Goal: Find contact information: Find contact information

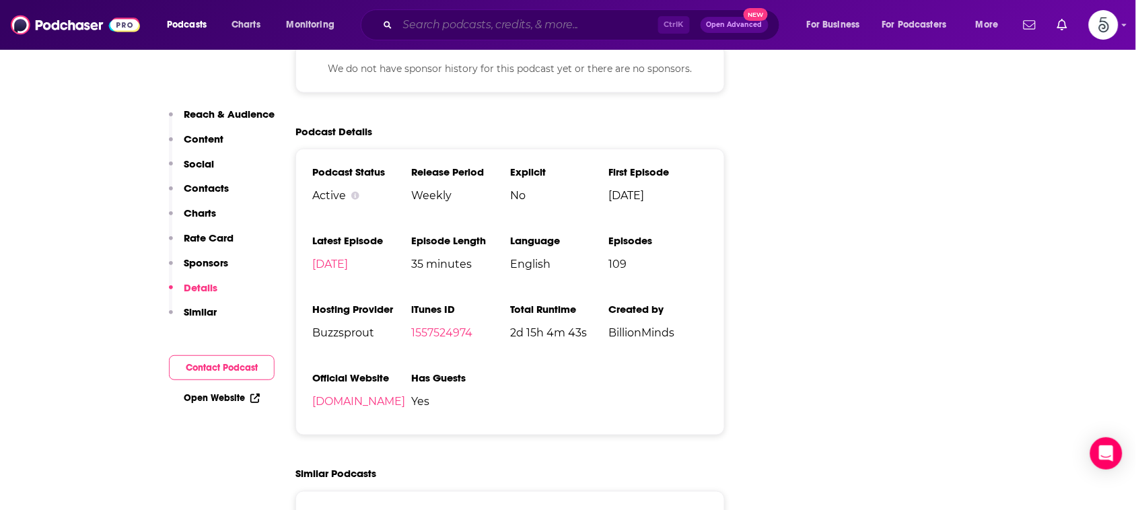
scroll to position [1824, 0]
click at [590, 24] on input "Search podcasts, credits, & more..." at bounding box center [528, 25] width 260 height 22
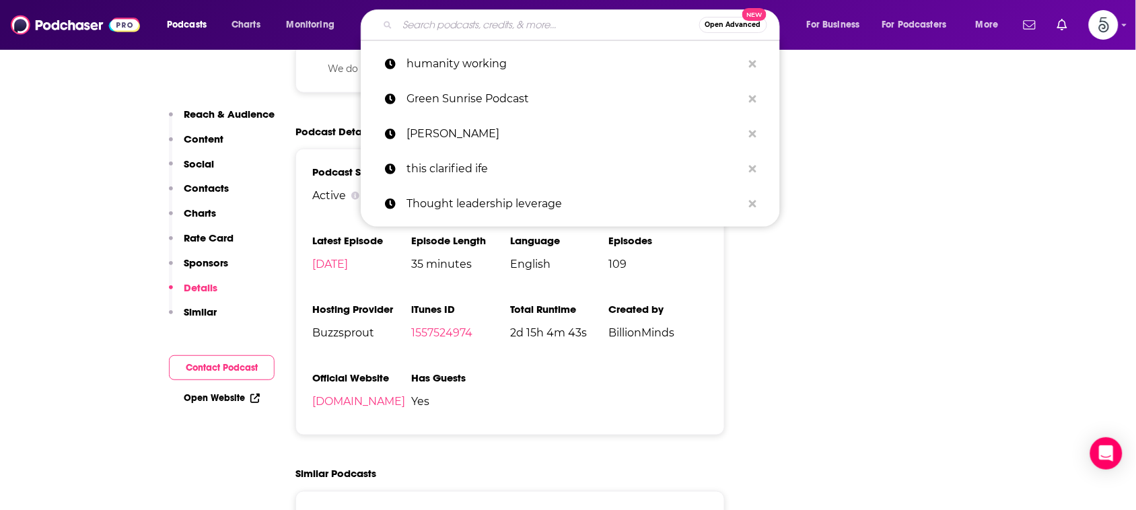
click at [590, 24] on input "Search podcasts, credits, & more..." at bounding box center [548, 25] width 301 height 22
paste input "The Art of Feminine Business with [PERSON_NAME]"
type input "The Art of Feminine Business with [PERSON_NAME]"
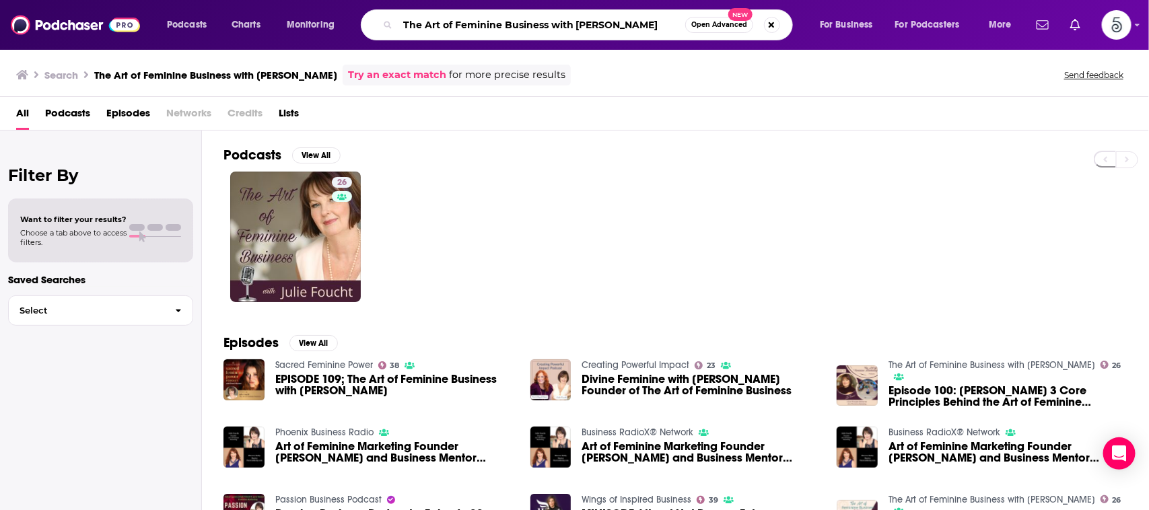
drag, startPoint x: 550, startPoint y: 24, endPoint x: 647, endPoint y: 22, distance: 97.6
click at [647, 22] on input "The Art of Feminine Business with [PERSON_NAME]" at bounding box center [541, 25] width 287 height 22
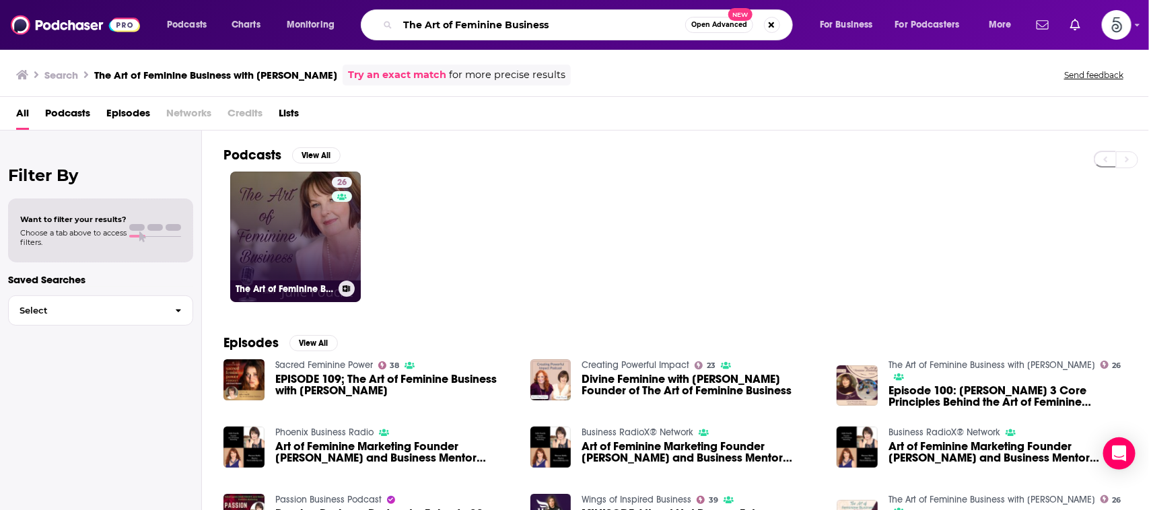
type input "The Art of Feminine Business"
click at [277, 204] on link "26 The Art of Feminine Business with [PERSON_NAME]" at bounding box center [295, 237] width 131 height 131
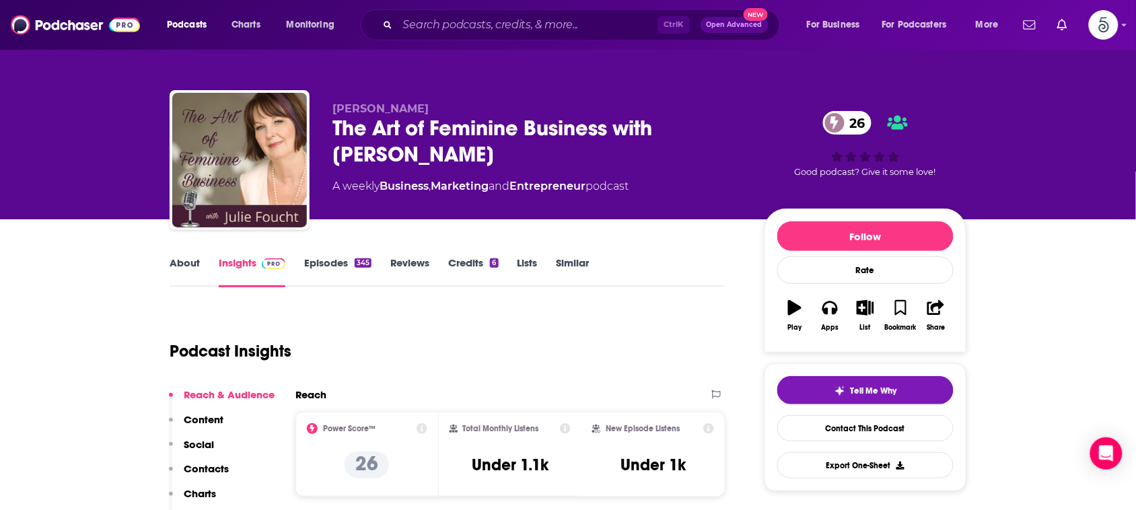
click at [182, 258] on link "About" at bounding box center [185, 271] width 30 height 31
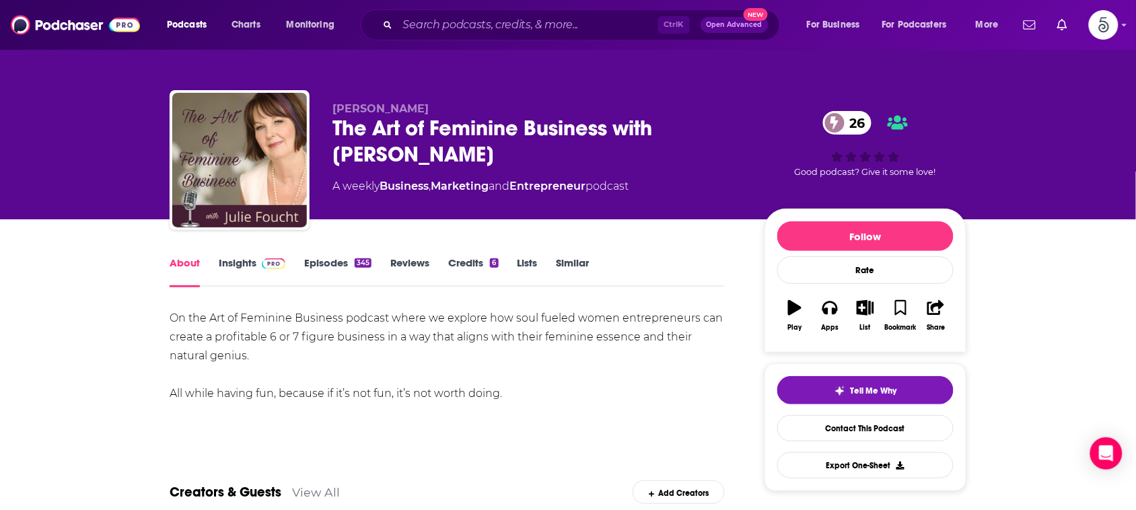
click at [235, 260] on link "Insights" at bounding box center [252, 271] width 67 height 31
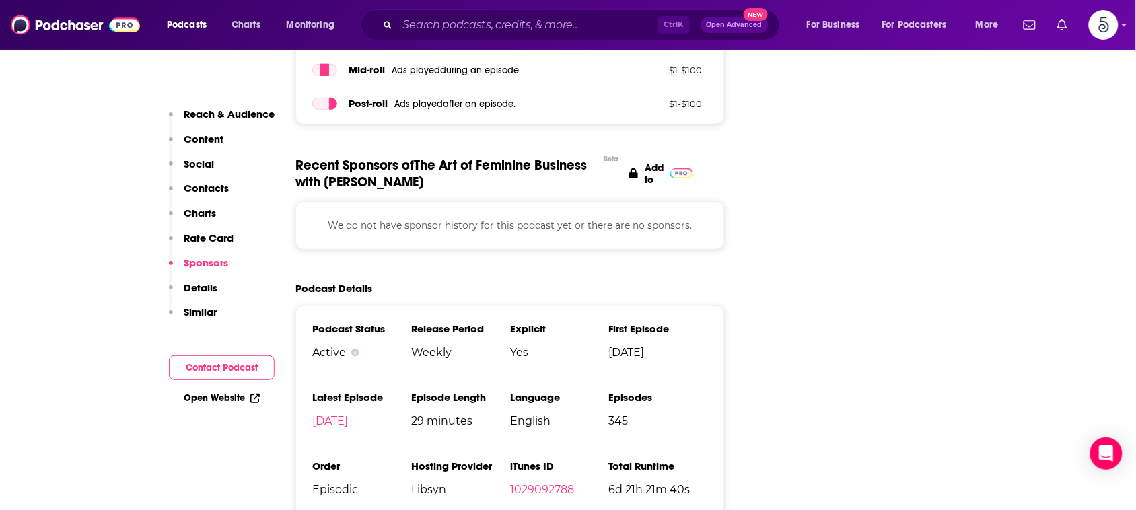
scroll to position [1838, 0]
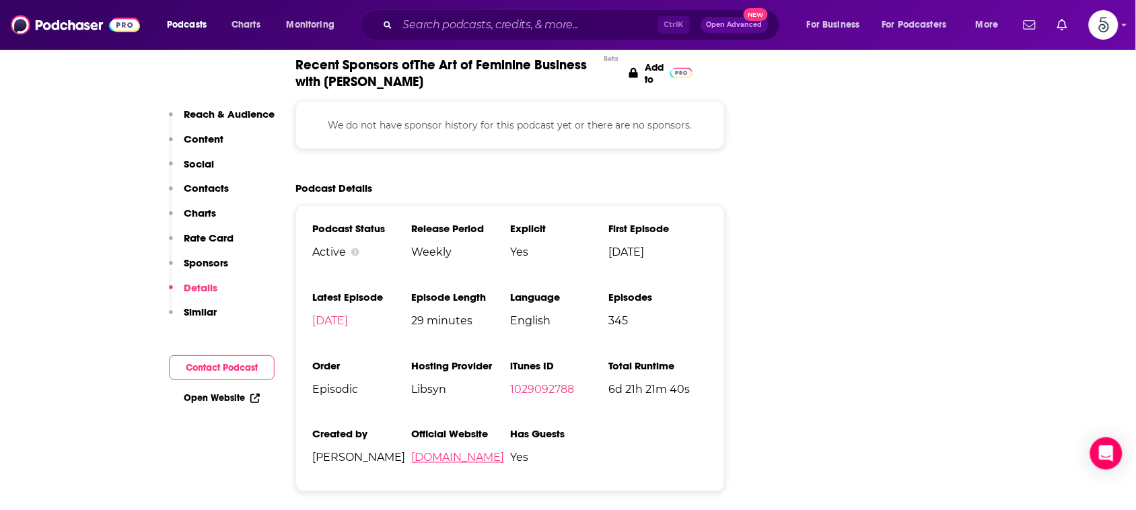
click at [449, 451] on link "[DOMAIN_NAME]" at bounding box center [457, 457] width 93 height 13
drag, startPoint x: 499, startPoint y: 392, endPoint x: 411, endPoint y: 402, distance: 88.7
click at [411, 451] on span "[DOMAIN_NAME]" at bounding box center [460, 457] width 99 height 13
copy link "[DOMAIN_NAME]"
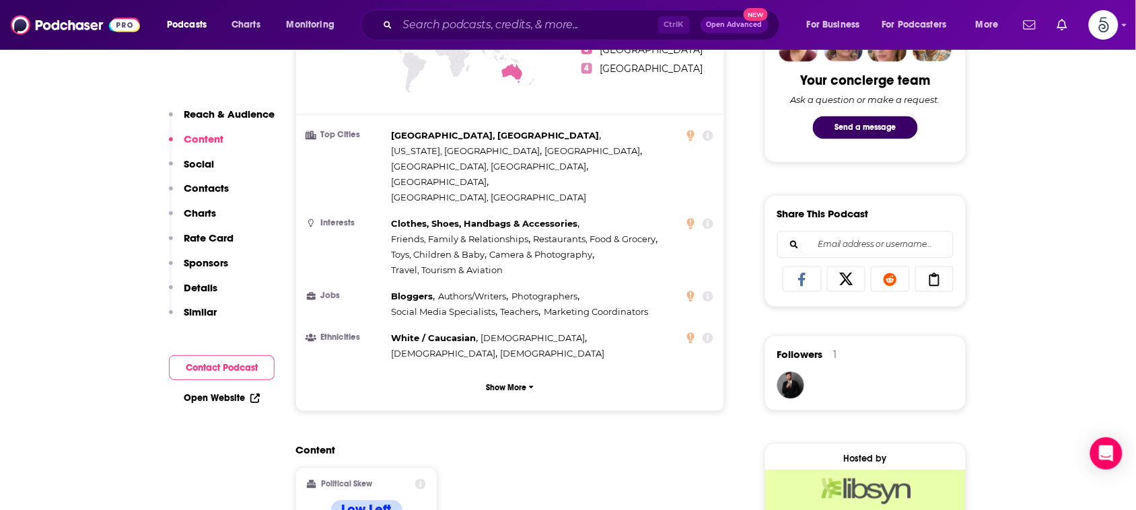
scroll to position [186, 0]
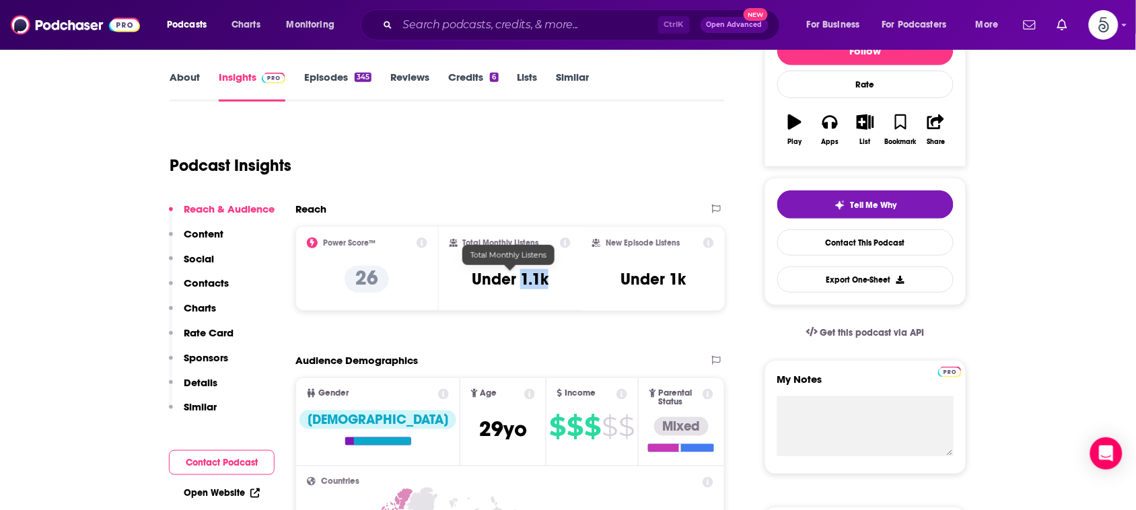
drag, startPoint x: 553, startPoint y: 281, endPoint x: 520, endPoint y: 279, distance: 33.0
click at [520, 279] on div "Total Monthly Listens Under 1.1k" at bounding box center [510, 269] width 122 height 62
copy h3 "1.1k"
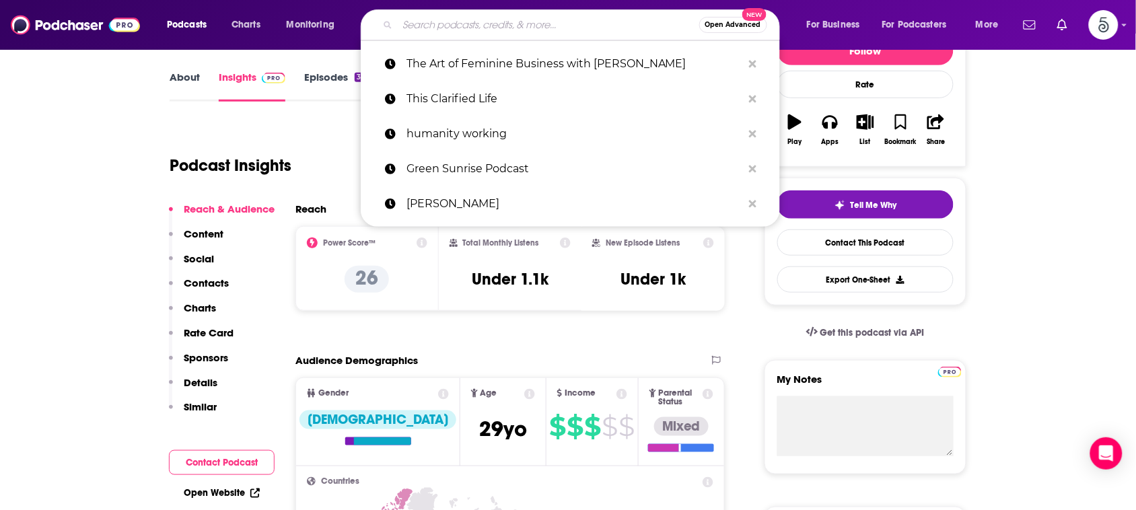
click at [639, 17] on input "Search podcasts, credits, & more..." at bounding box center [548, 25] width 301 height 22
paste input "A Womans Soul Restored"
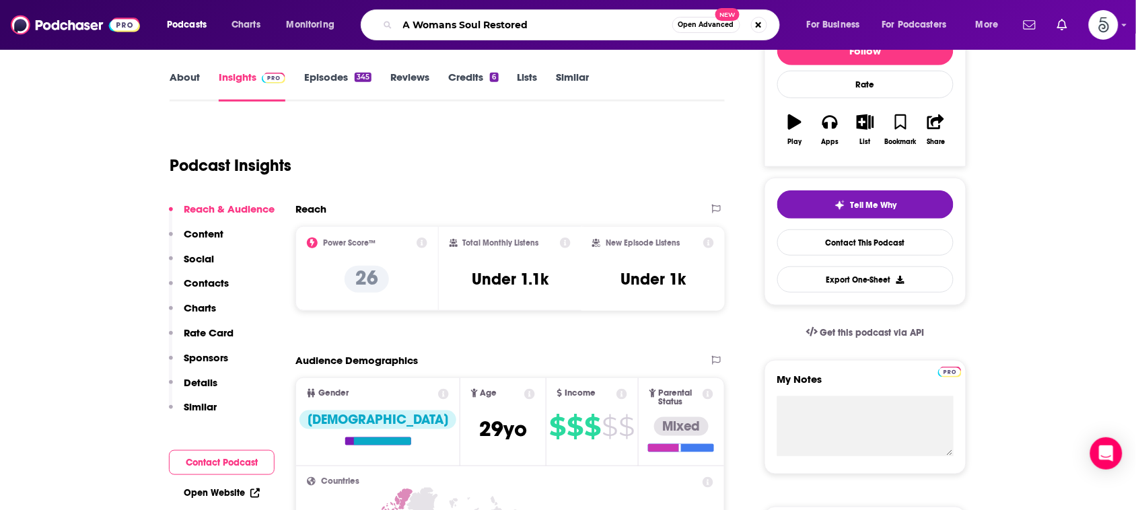
type input "A Womans Soul Restored"
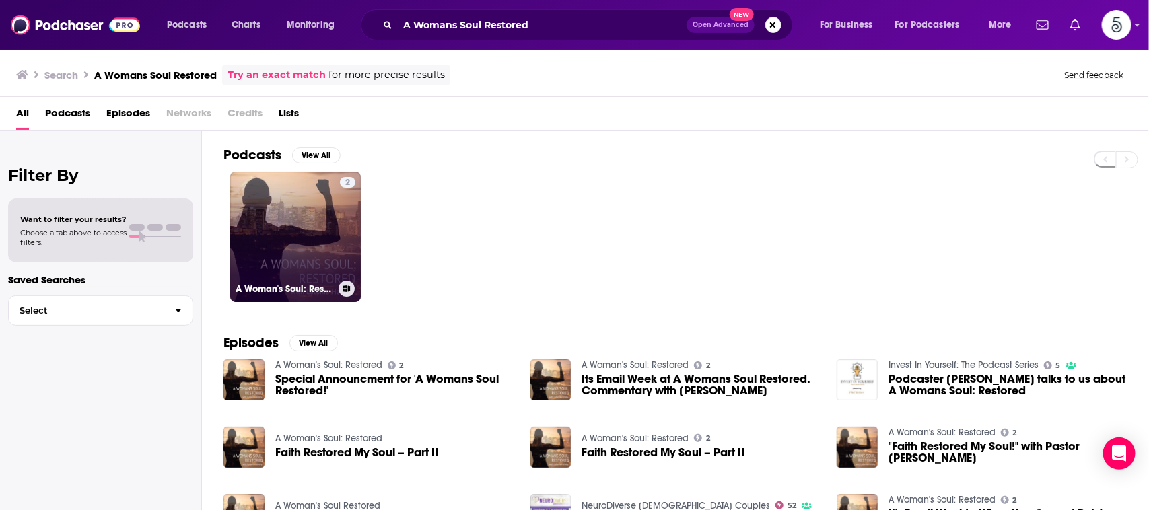
click at [316, 195] on link "2 A Woman's Soul: Restored" at bounding box center [295, 237] width 131 height 131
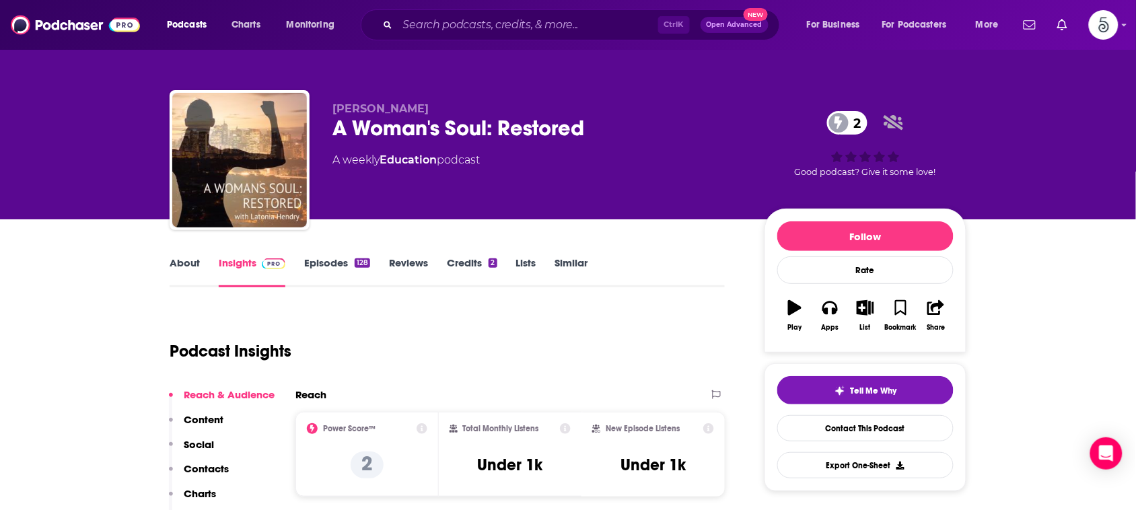
click at [187, 260] on link "About" at bounding box center [185, 271] width 30 height 31
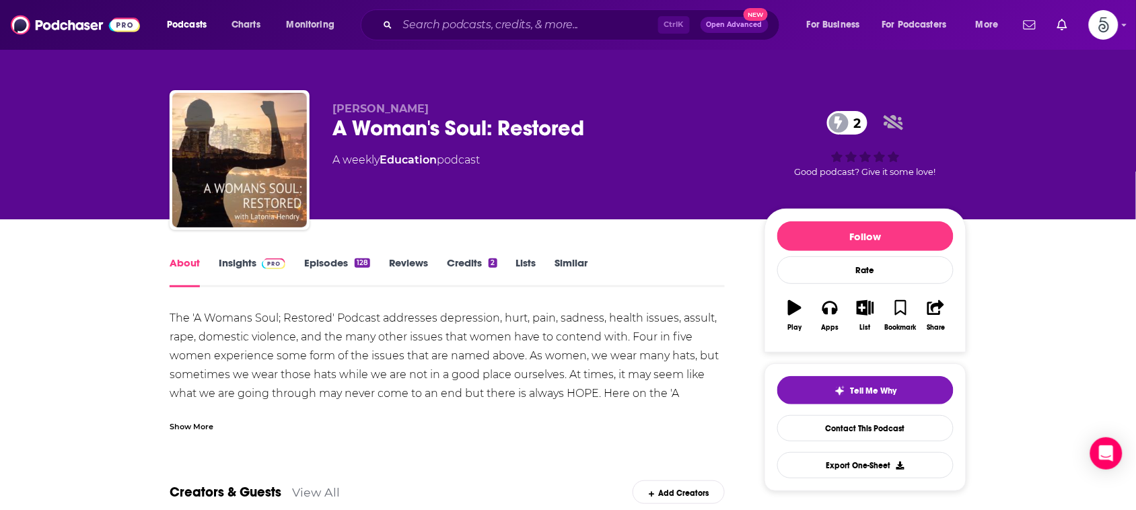
click at [200, 425] on div "Show More" at bounding box center [192, 425] width 44 height 13
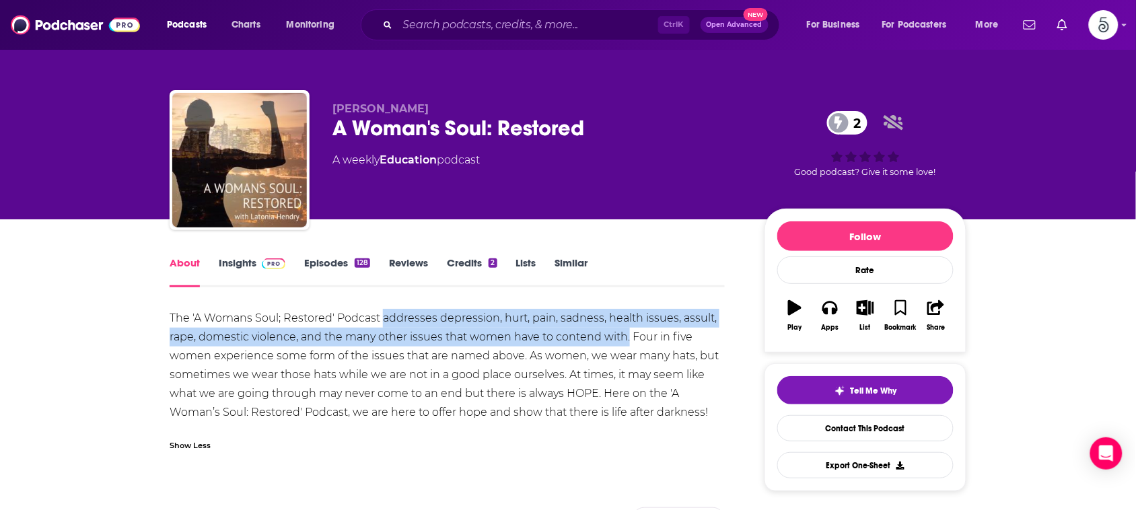
drag, startPoint x: 384, startPoint y: 315, endPoint x: 628, endPoint y: 335, distance: 245.1
click at [628, 335] on div "The 'A Womans Soul; Restored' Podcast addresses depression, hurt, pain, sadness…" at bounding box center [447, 365] width 555 height 113
copy div "addresses [MEDICAL_DATA], hurt, pain, sadness, health issues, assult, rape, dom…"
drag, startPoint x: 435, startPoint y: 112, endPoint x: 392, endPoint y: 109, distance: 43.8
click at [392, 109] on p "[PERSON_NAME]" at bounding box center [537, 108] width 410 height 13
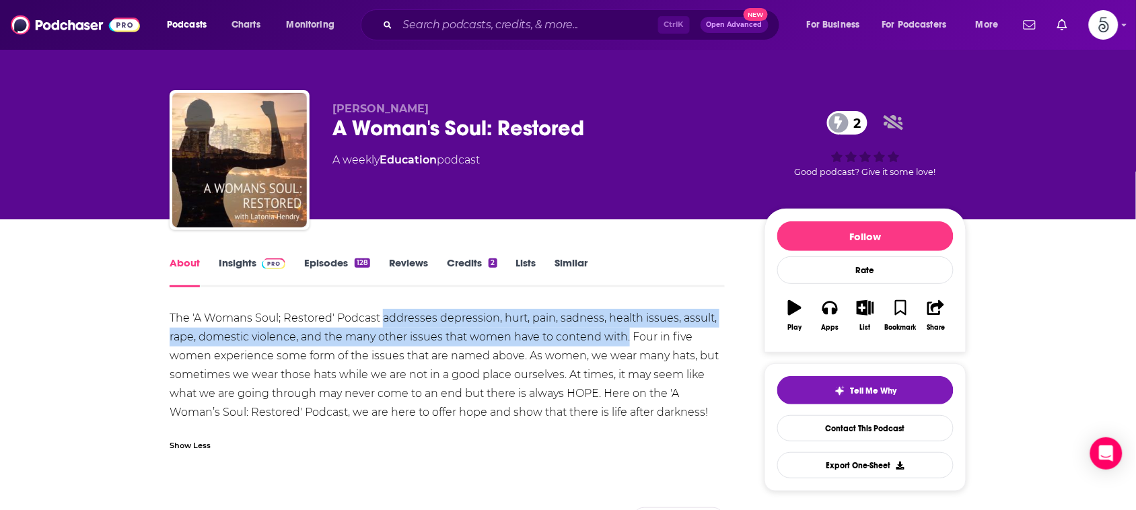
copy span "[PERSON_NAME]"
click at [233, 256] on link "Insights" at bounding box center [252, 271] width 67 height 31
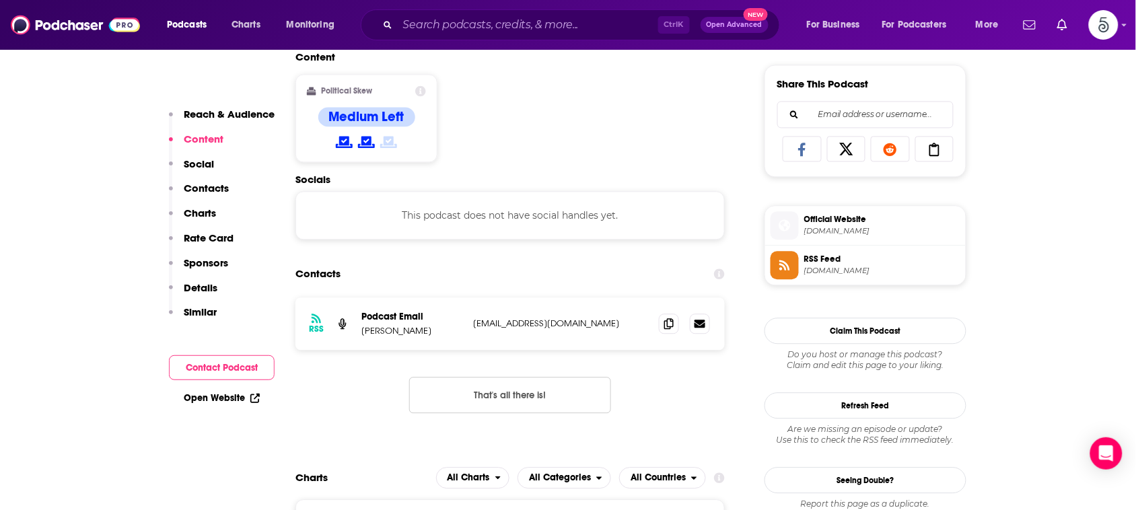
scroll to position [839, 0]
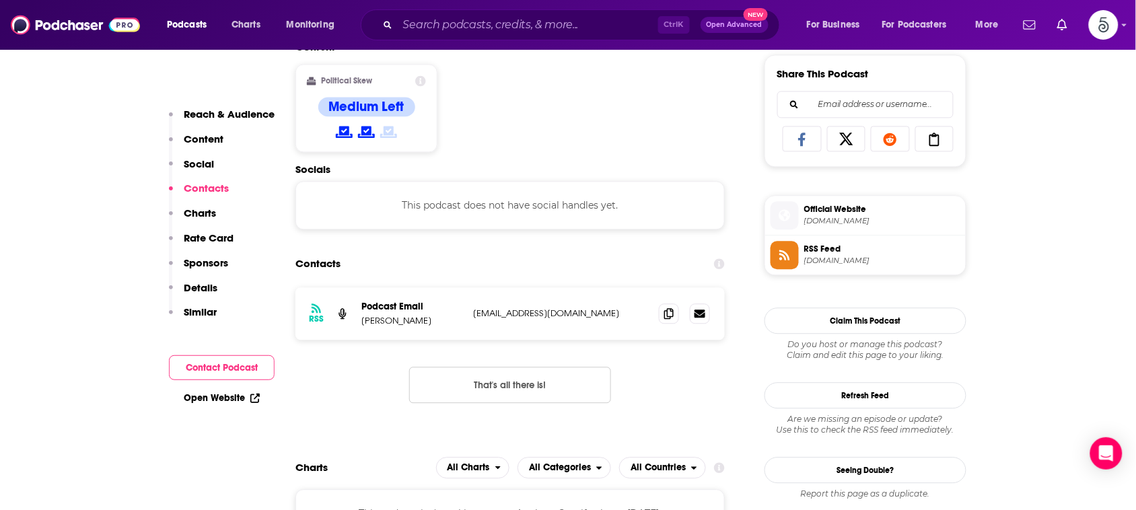
drag, startPoint x: 628, startPoint y: 314, endPoint x: 472, endPoint y: 314, distance: 156.1
click at [472, 314] on div "RSS Podcast Email [PERSON_NAME] [EMAIL_ADDRESS][DOMAIN_NAME] [EMAIL_ADDRESS][DO…" at bounding box center [509, 313] width 429 height 52
copy p "[EMAIL_ADDRESS][DOMAIN_NAME]"
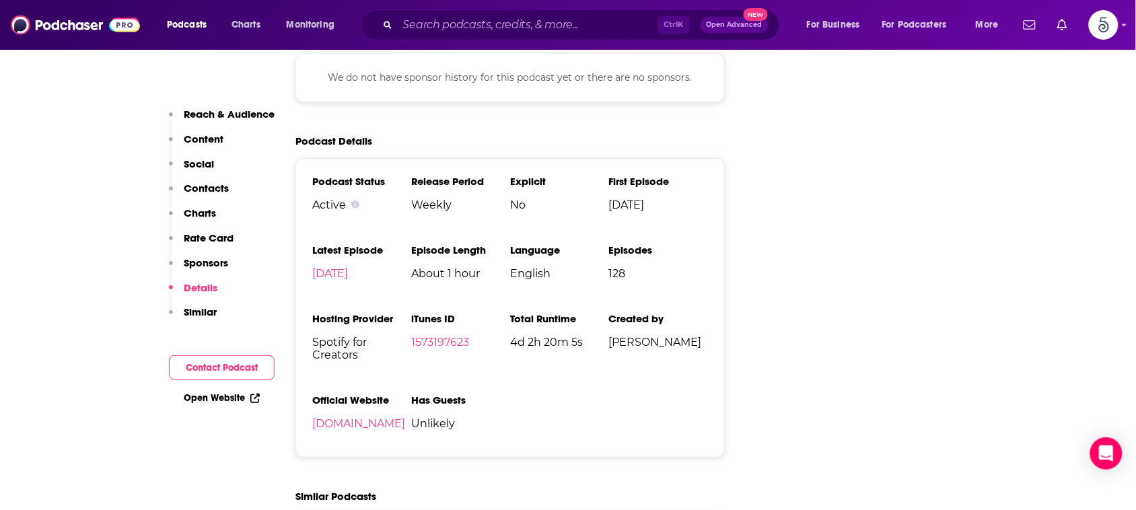
scroll to position [1589, 0]
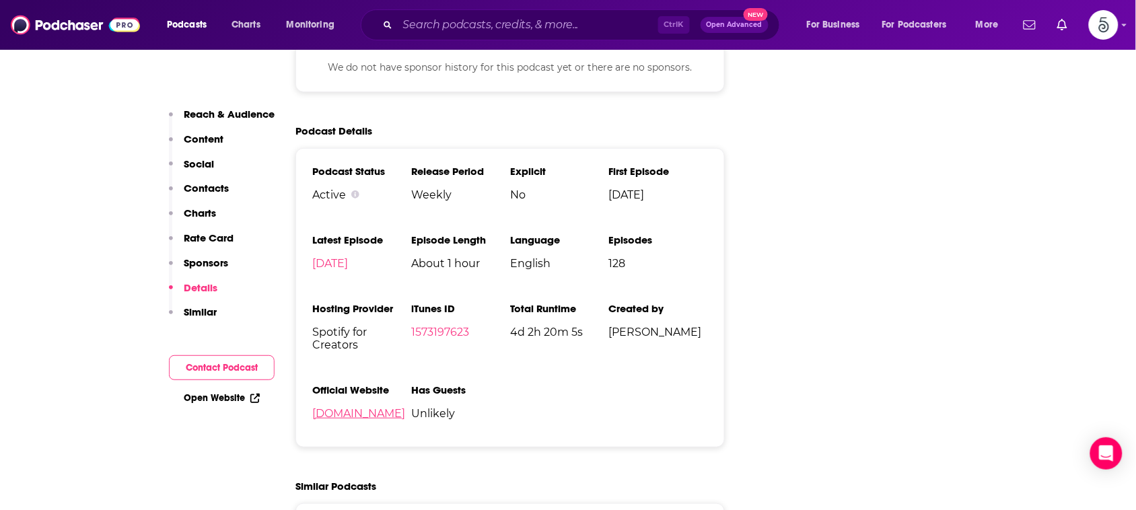
click at [330, 418] on link "[DOMAIN_NAME]" at bounding box center [358, 413] width 93 height 13
click at [381, 415] on link "[DOMAIN_NAME]" at bounding box center [358, 413] width 93 height 13
click at [661, 27] on span "Ctrl K" at bounding box center [674, 24] width 32 height 17
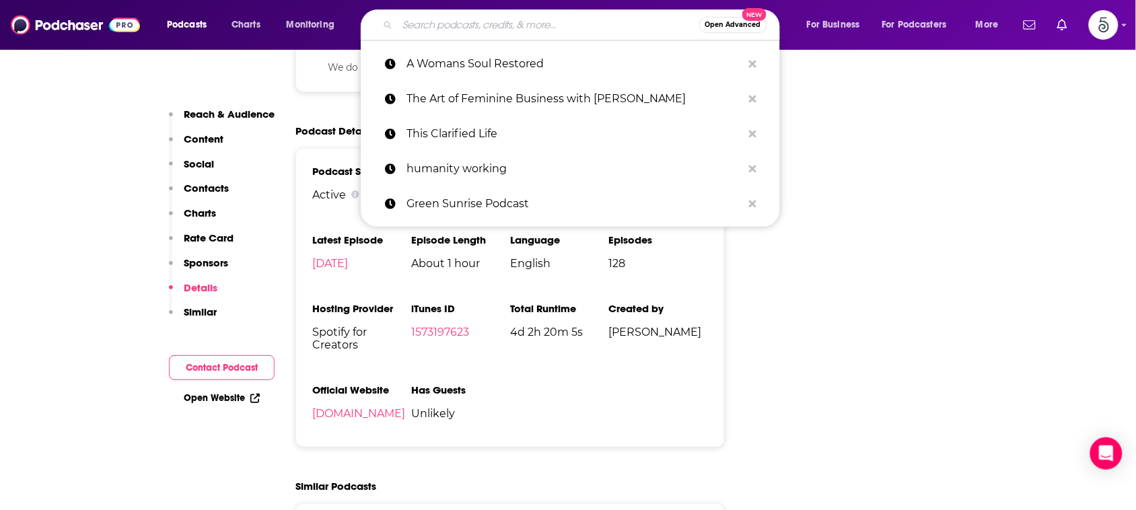
click at [606, 31] on input "Search podcasts, credits, & more..." at bounding box center [548, 25] width 301 height 22
paste input "The Weekly Parent"
type input "The Weekly Parent"
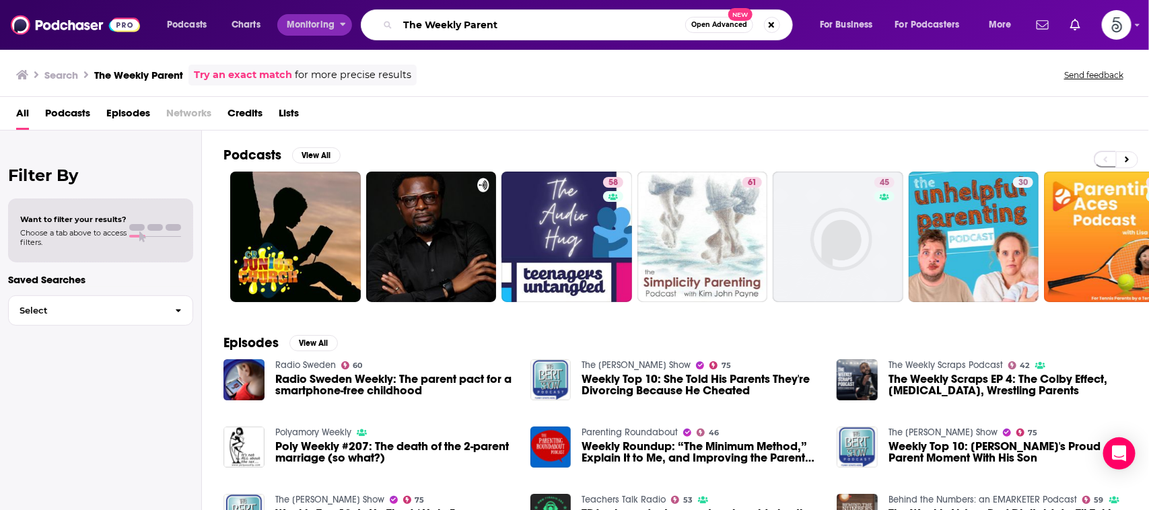
drag, startPoint x: 533, startPoint y: 29, endPoint x: 334, endPoint y: 32, distance: 198.5
click at [334, 32] on div "Podcasts Charts Monitoring The Weekly Parent Open Advanced New For Business For…" at bounding box center [590, 24] width 867 height 31
paste input "IT Horror Stories"
type input "IT Horror Stories"
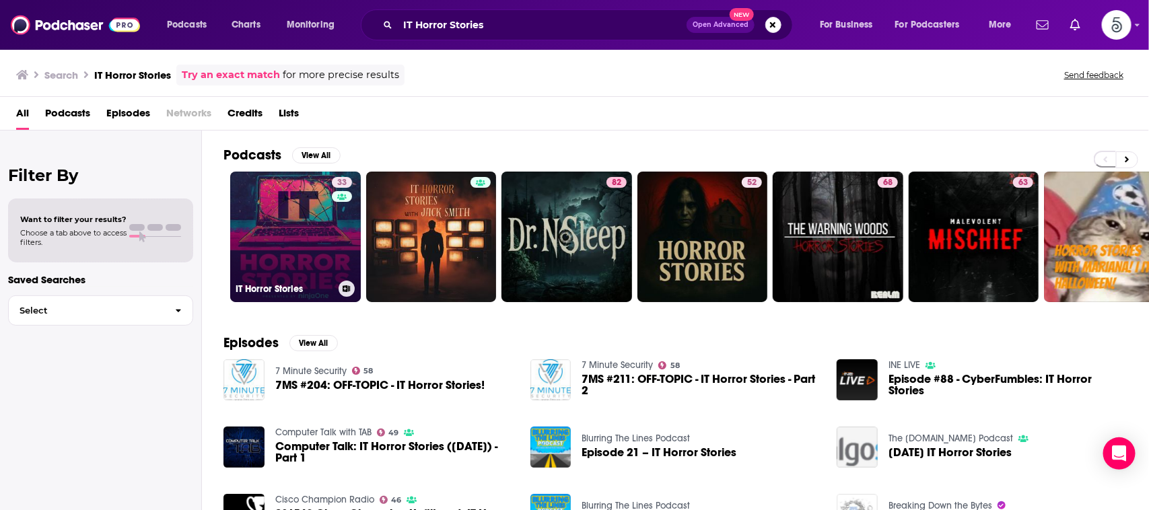
click at [277, 190] on link "33 IT Horror Stories" at bounding box center [295, 237] width 131 height 131
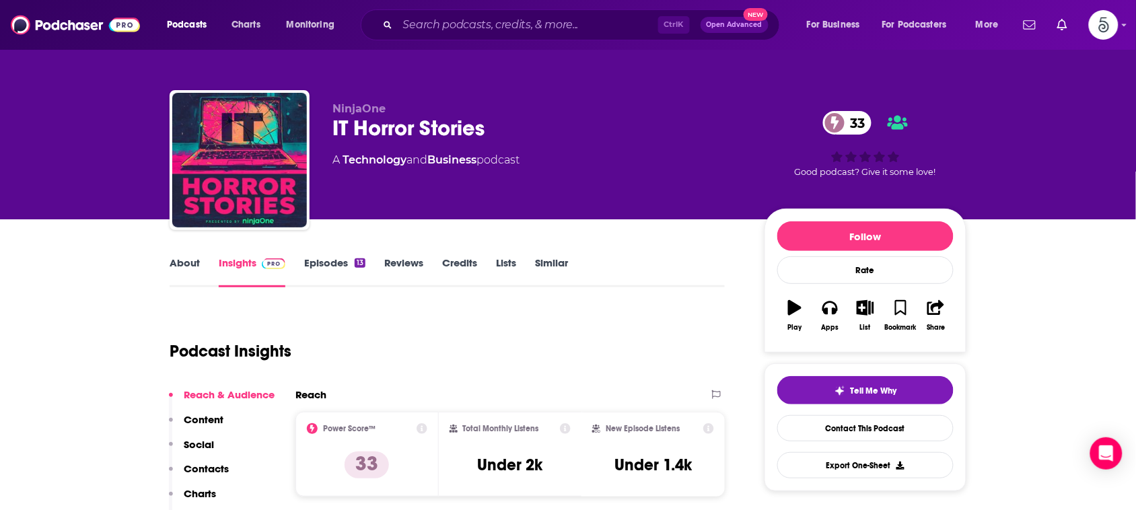
click at [190, 260] on link "About" at bounding box center [185, 271] width 30 height 31
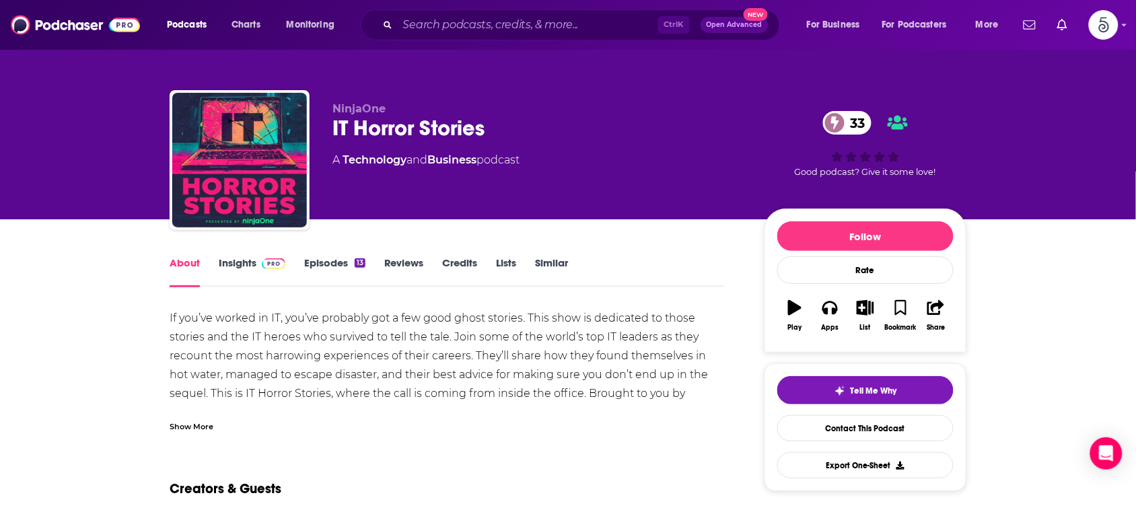
click at [209, 426] on div "Show More" at bounding box center [192, 425] width 44 height 13
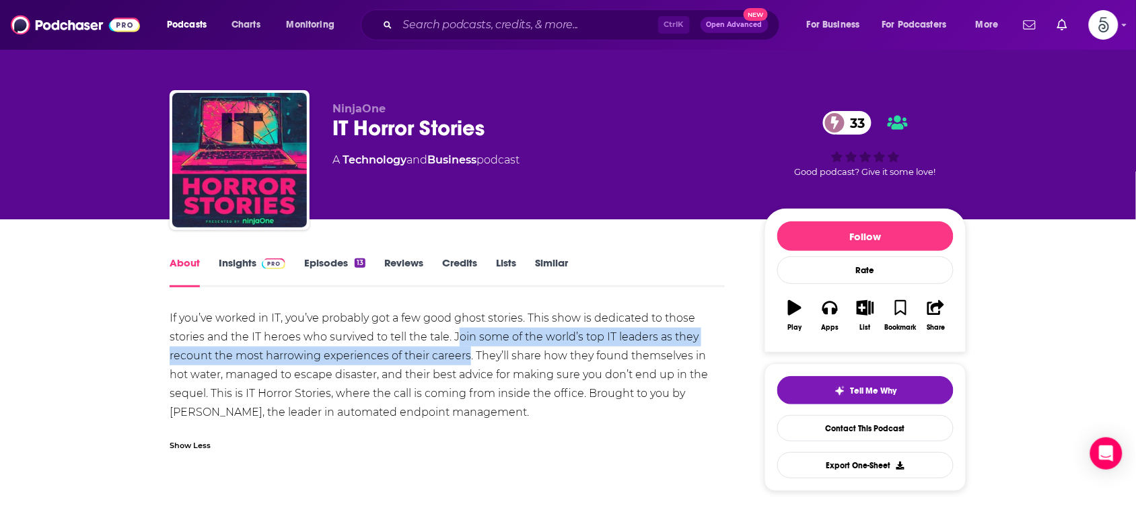
drag, startPoint x: 458, startPoint y: 334, endPoint x: 469, endPoint y: 357, distance: 25.3
click at [469, 357] on div "If you’ve worked in IT, you’ve probably got a few good ghost stories. This show…" at bounding box center [447, 365] width 555 height 113
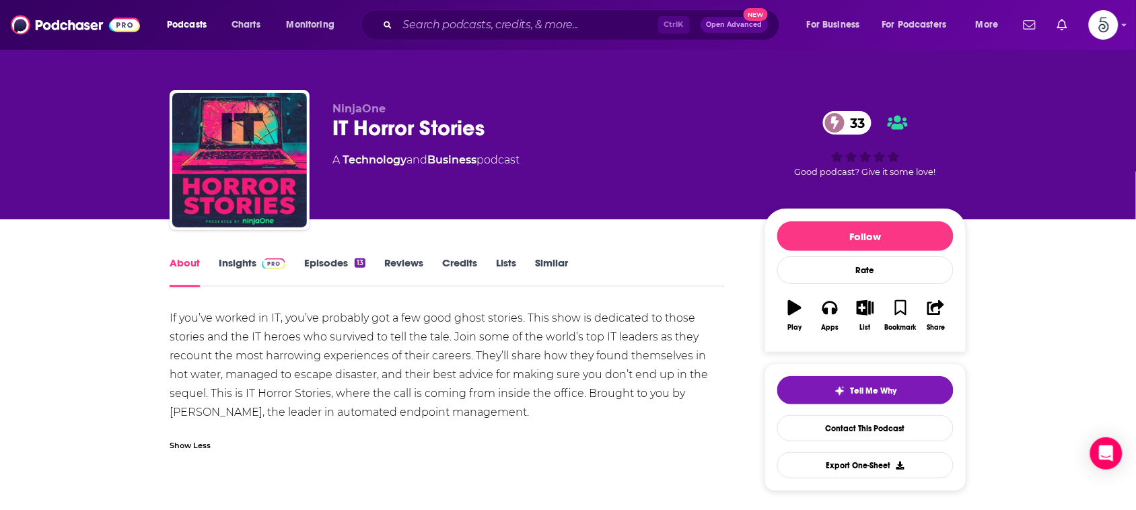
click at [454, 335] on div "If you’ve worked in IT, you’ve probably got a few good ghost stories. This show…" at bounding box center [447, 365] width 555 height 113
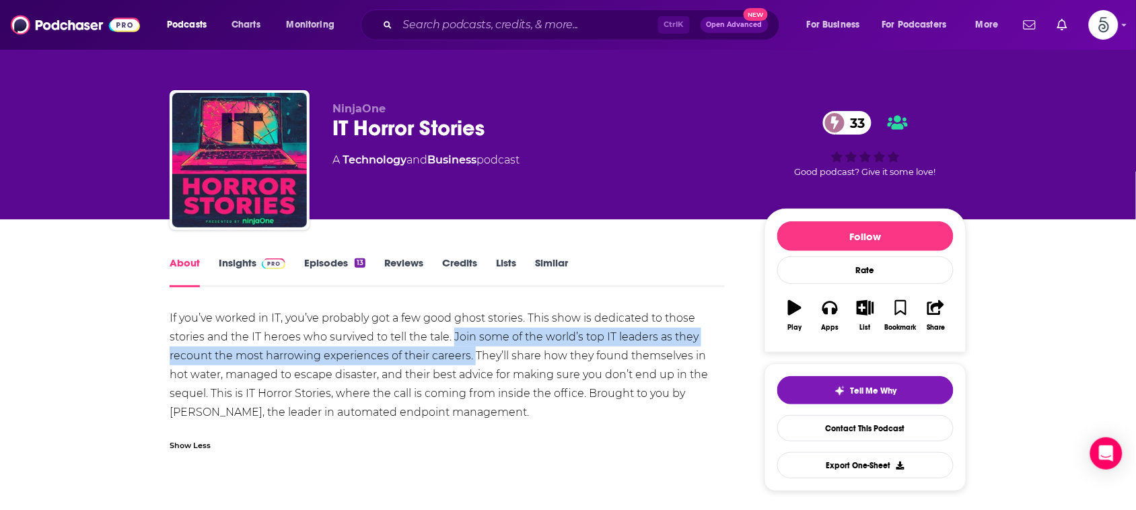
drag, startPoint x: 454, startPoint y: 335, endPoint x: 474, endPoint y: 360, distance: 32.0
click at [474, 360] on div "If you’ve worked in IT, you’ve probably got a few good ghost stories. This show…" at bounding box center [447, 365] width 555 height 113
copy div "Join some of the world’s top IT leaders as they recount the most harrowing expe…"
click at [246, 259] on link "Insights" at bounding box center [252, 271] width 67 height 31
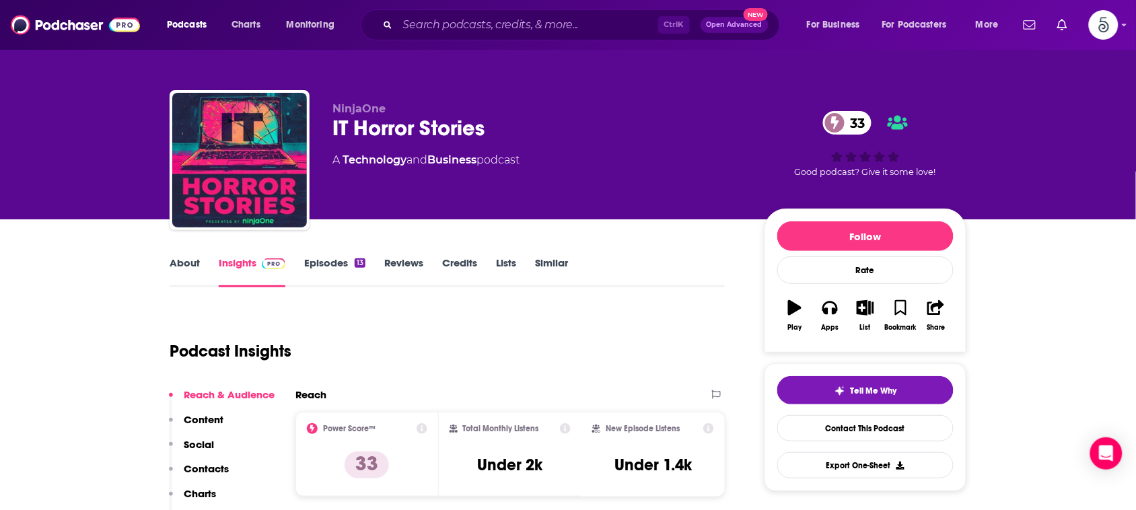
click at [192, 267] on link "About" at bounding box center [185, 271] width 30 height 31
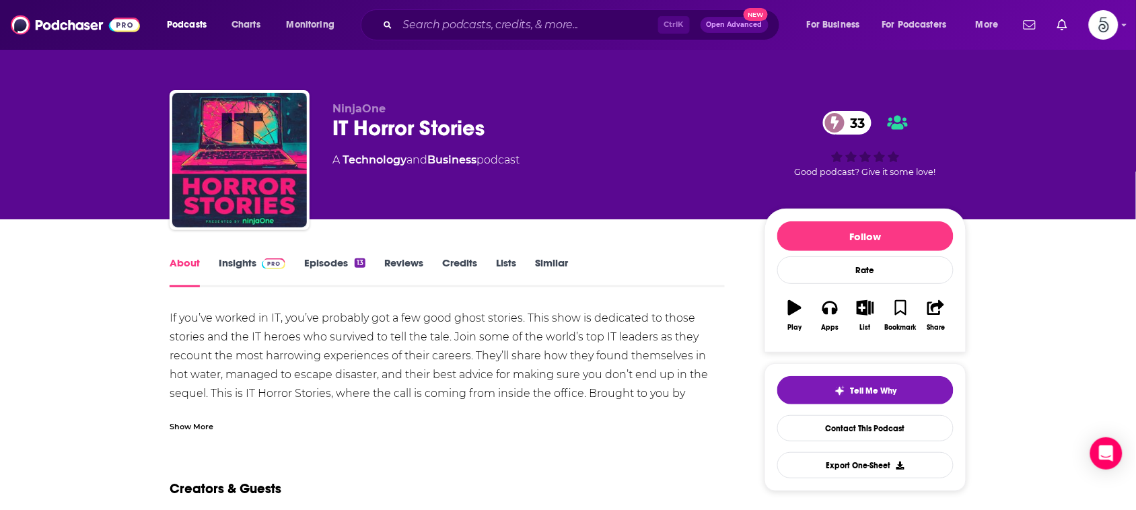
click at [241, 256] on link "Insights" at bounding box center [252, 271] width 67 height 31
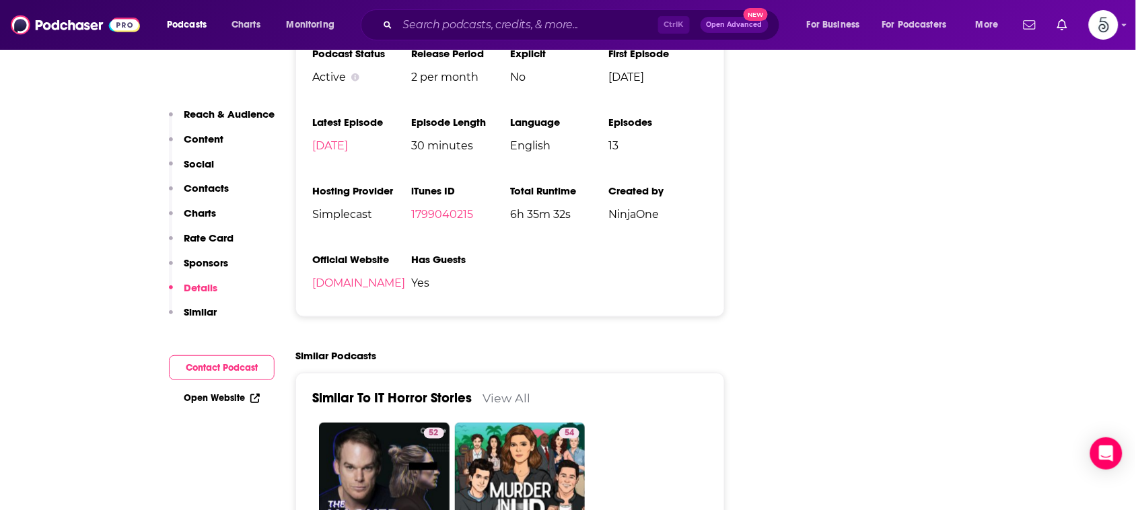
scroll to position [1727, 0]
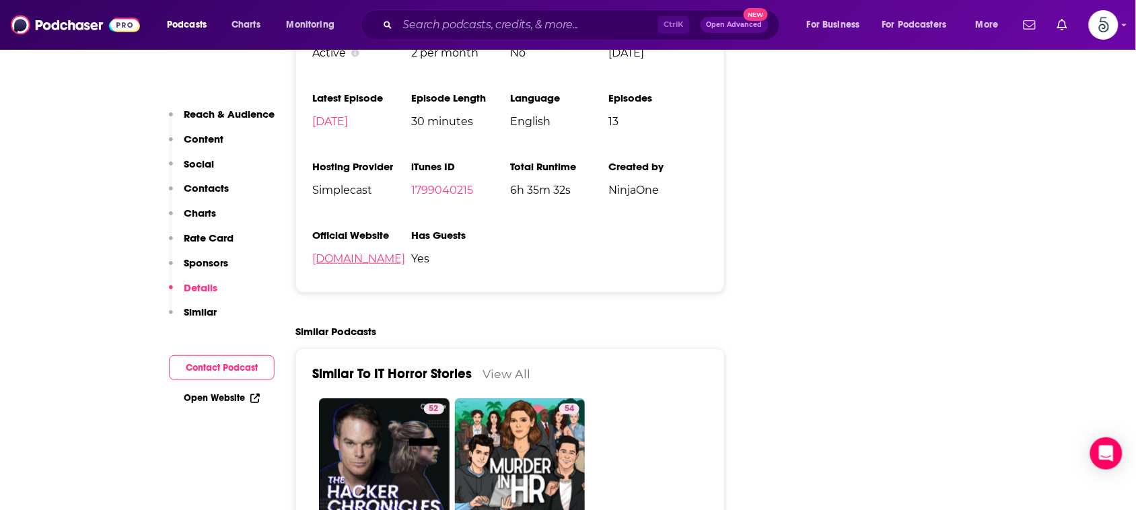
click at [367, 265] on link "[DOMAIN_NAME]" at bounding box center [358, 258] width 93 height 13
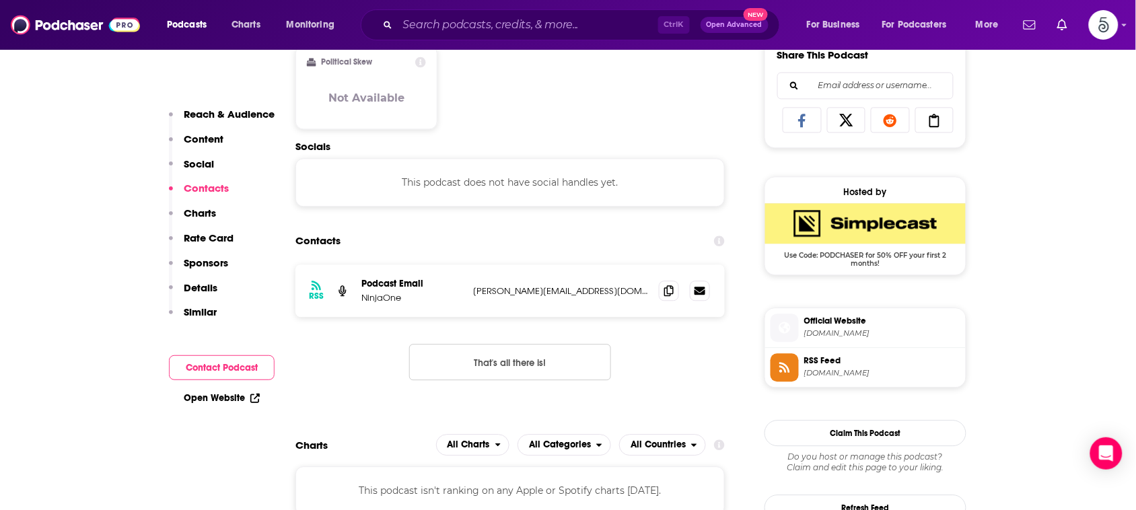
scroll to position [797, 0]
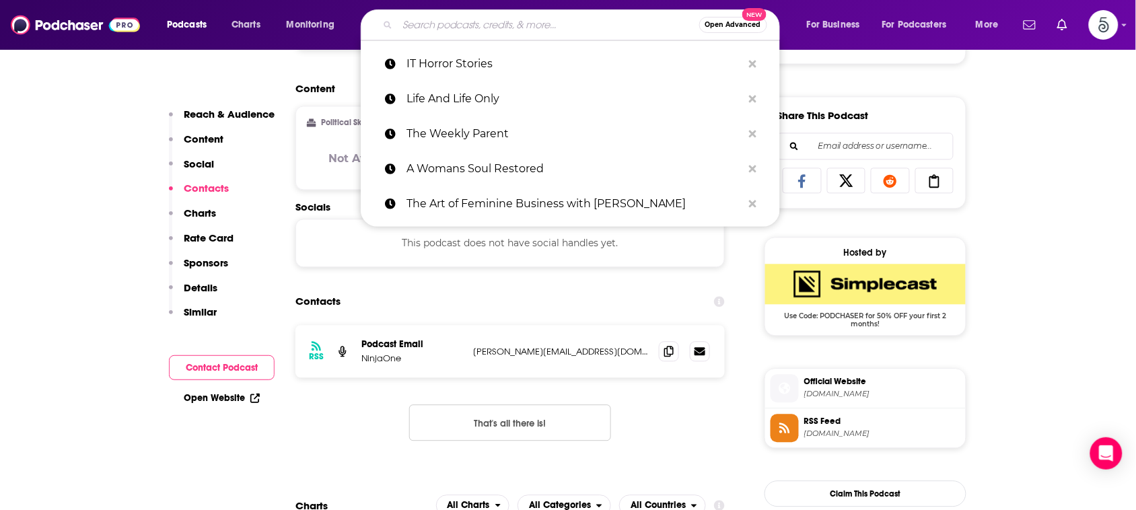
click at [600, 15] on input "Search podcasts, credits, & more..." at bounding box center [548, 25] width 301 height 22
paste input "The Connected Enterprise"
type input "The Connected Enterprise"
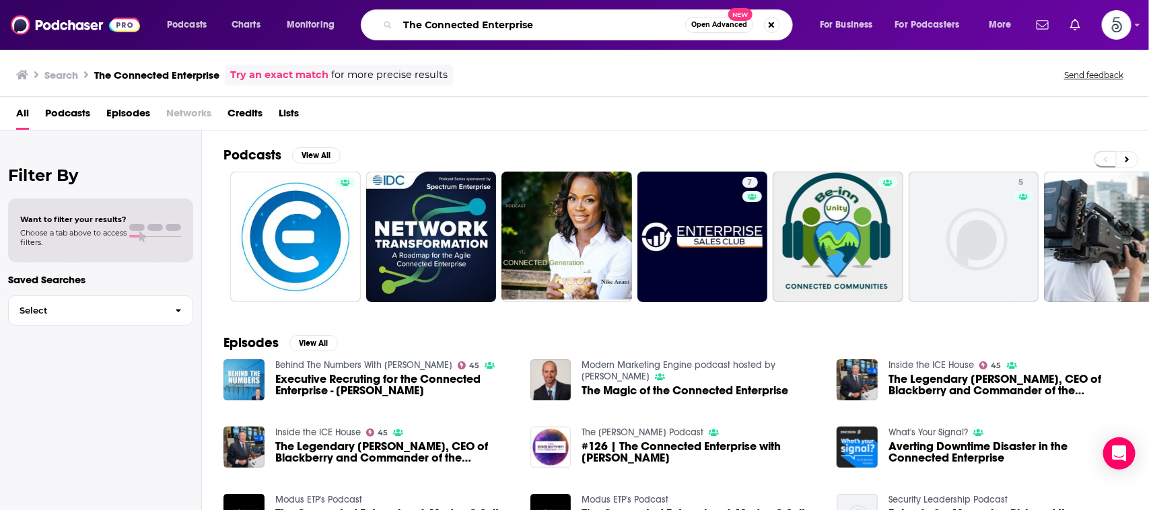
drag, startPoint x: 539, startPoint y: 24, endPoint x: 387, endPoint y: 27, distance: 152.1
click at [387, 27] on div "The Connected Enterprise Open Advanced New" at bounding box center [577, 24] width 432 height 31
type input "unleashing ai"
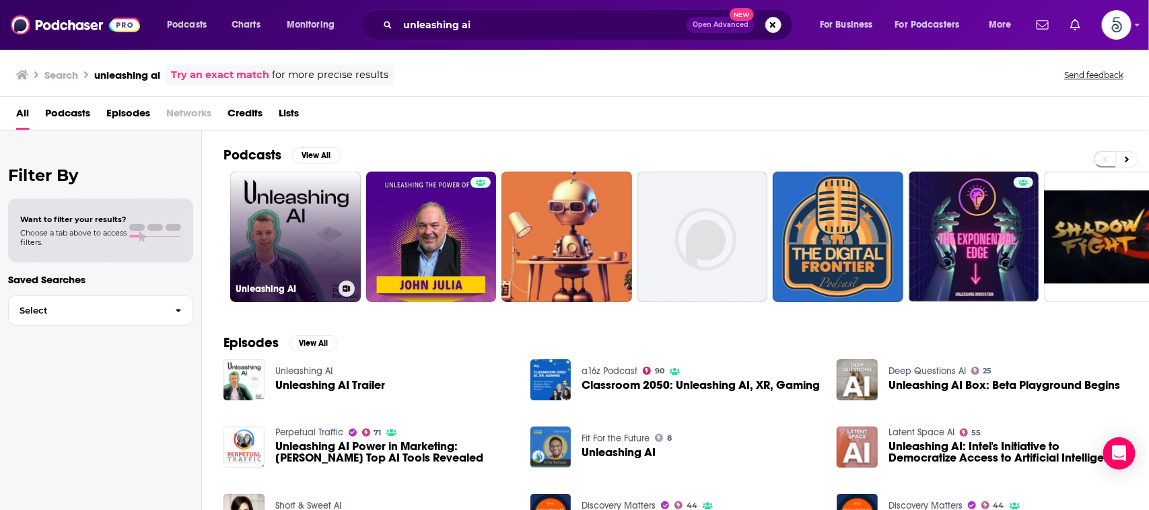
click at [306, 209] on link "Unleashing AI" at bounding box center [295, 237] width 131 height 131
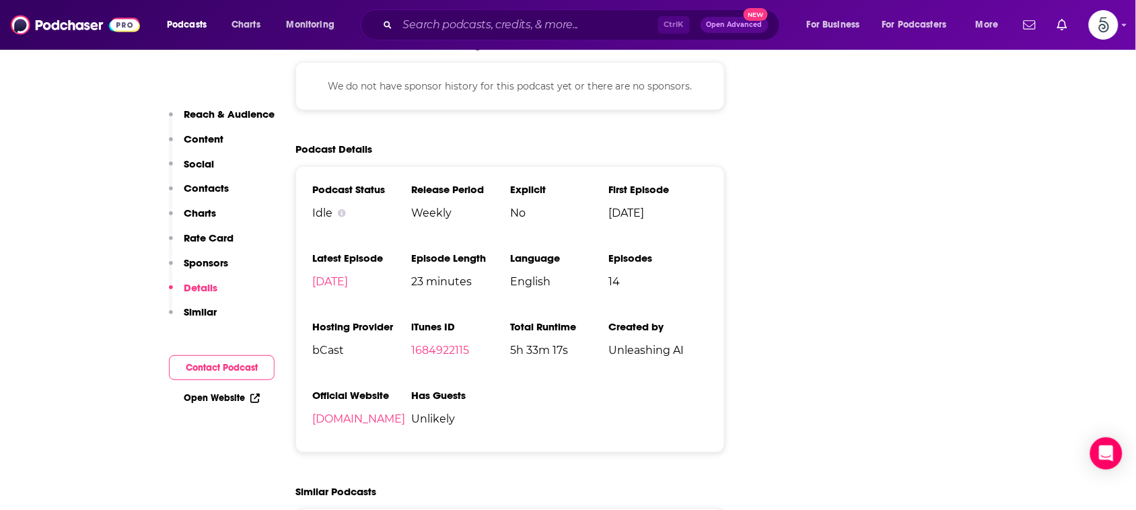
scroll to position [1751, 0]
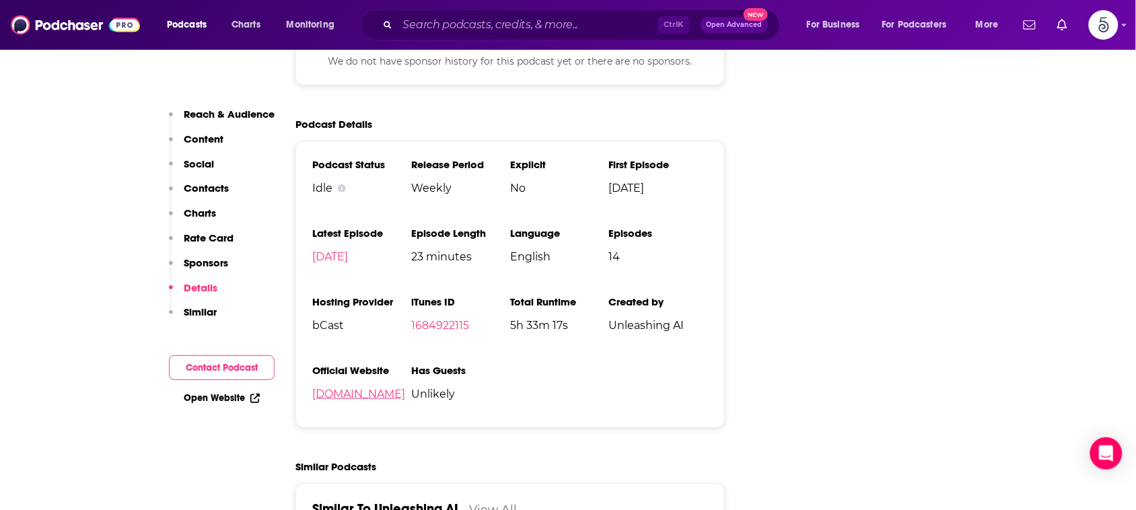
click at [349, 396] on link "[DOMAIN_NAME]" at bounding box center [358, 394] width 93 height 13
